Goal: Navigation & Orientation: Find specific page/section

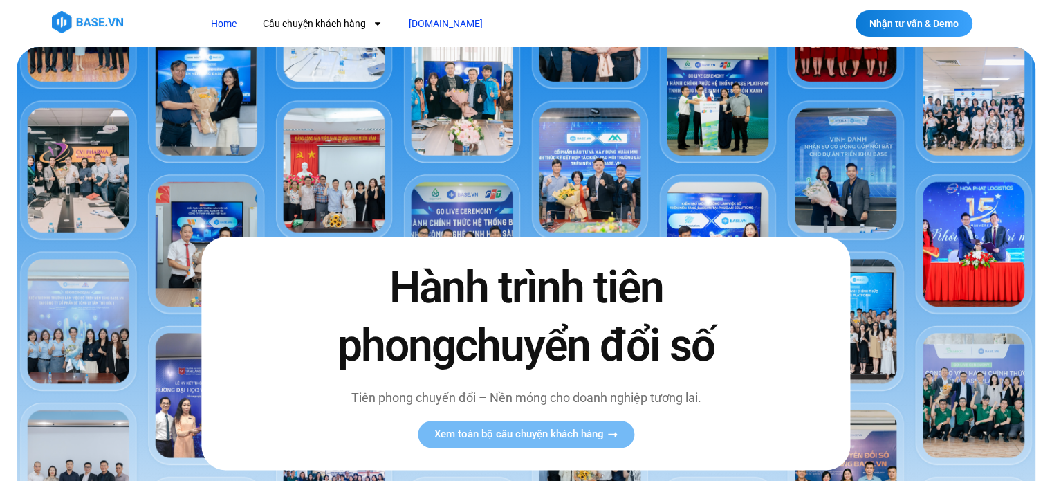
click at [430, 14] on link "[DOMAIN_NAME]" at bounding box center [445, 24] width 95 height 26
click at [342, 24] on link "Câu chuyện khách hàng" at bounding box center [322, 24] width 140 height 26
